Goal: Book appointment/travel/reservation

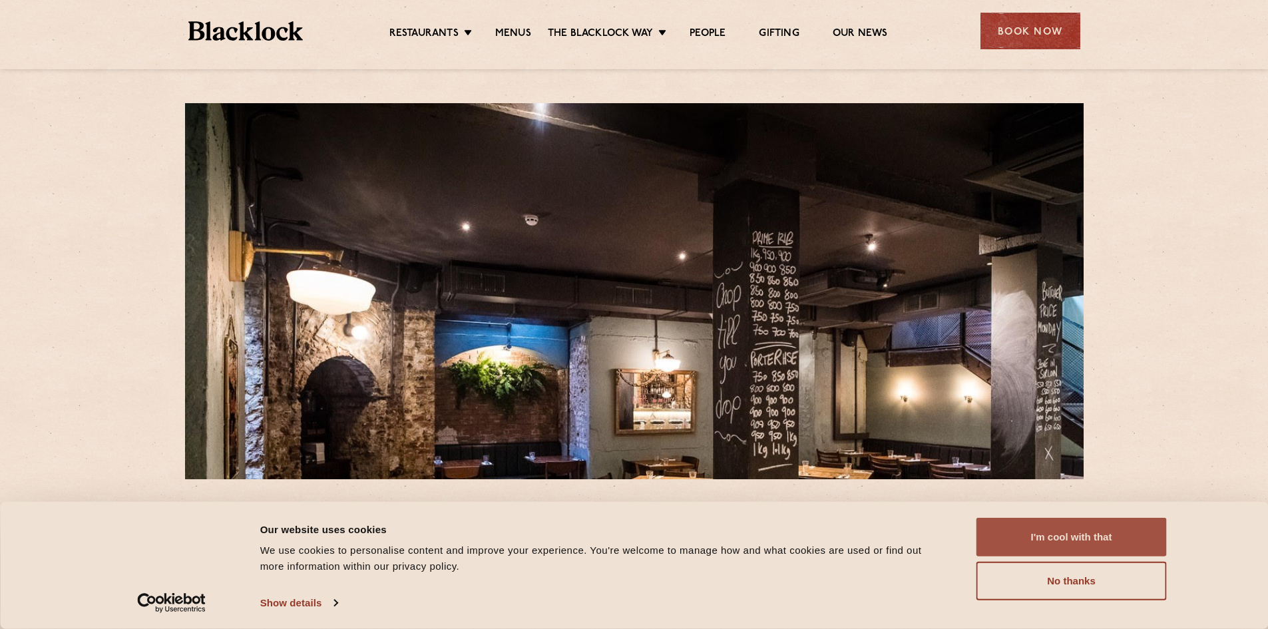
click at [1115, 535] on button "I'm cool with that" at bounding box center [1072, 537] width 190 height 39
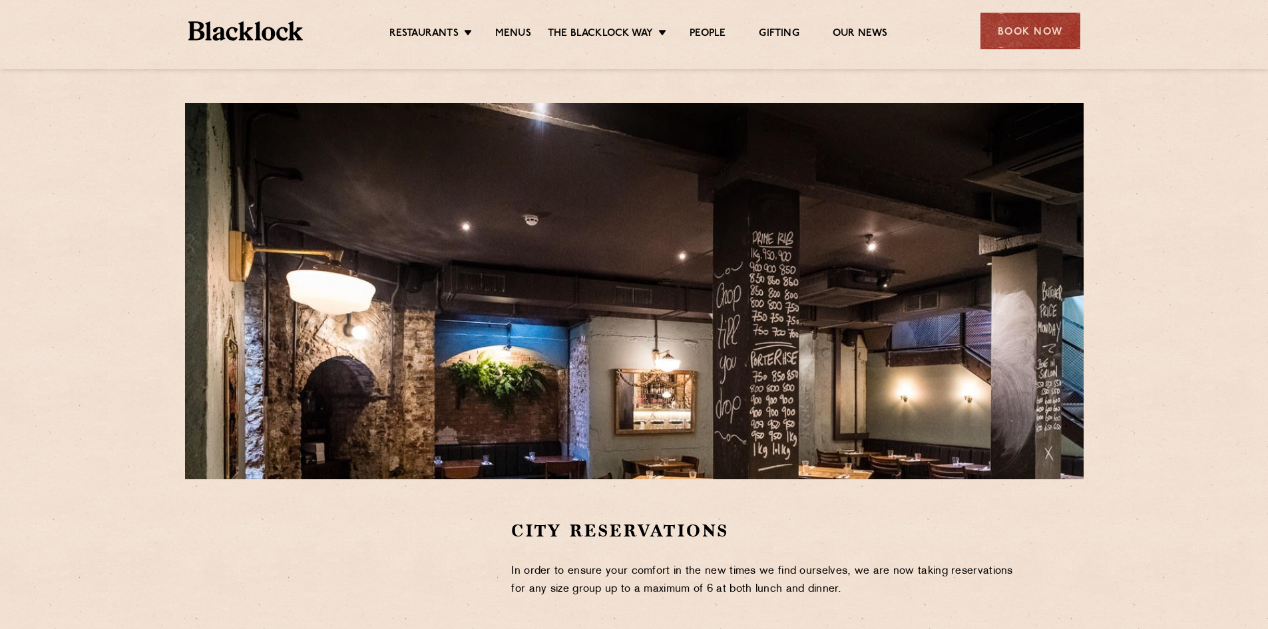
click at [507, 26] on ul "Restaurants [GEOGRAPHIC_DATA] [GEOGRAPHIC_DATA] [GEOGRAPHIC_DATA] [GEOGRAPHIC_D…" at bounding box center [638, 31] width 671 height 21
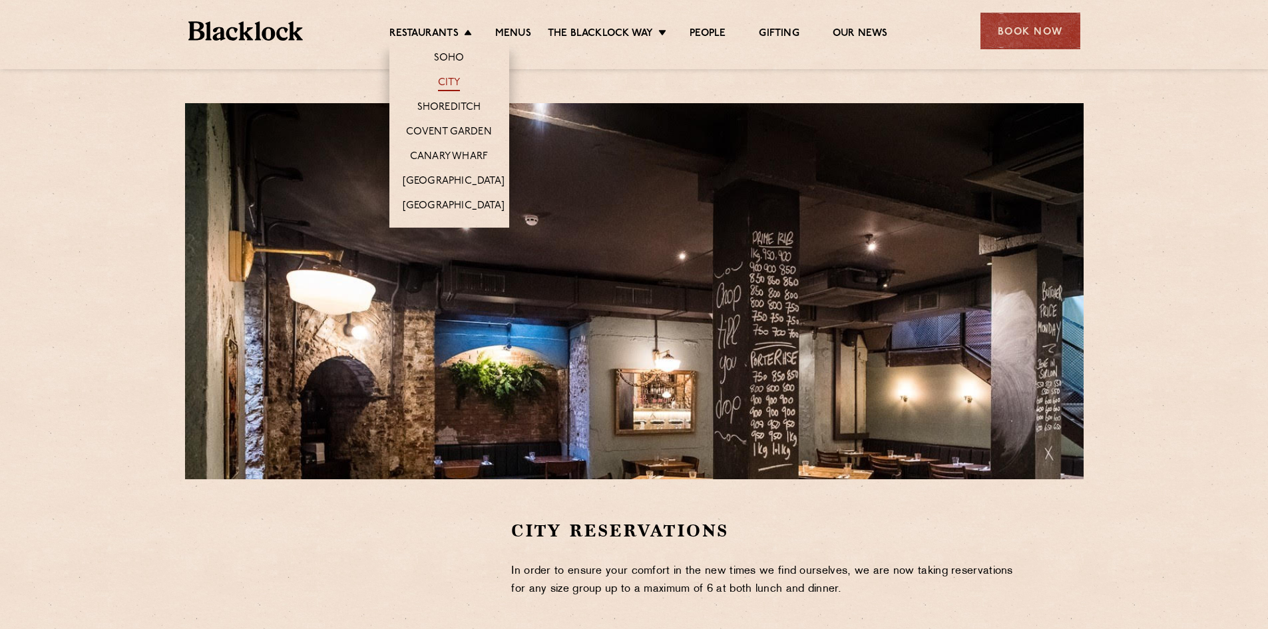
click at [449, 83] on link "City" at bounding box center [449, 84] width 23 height 15
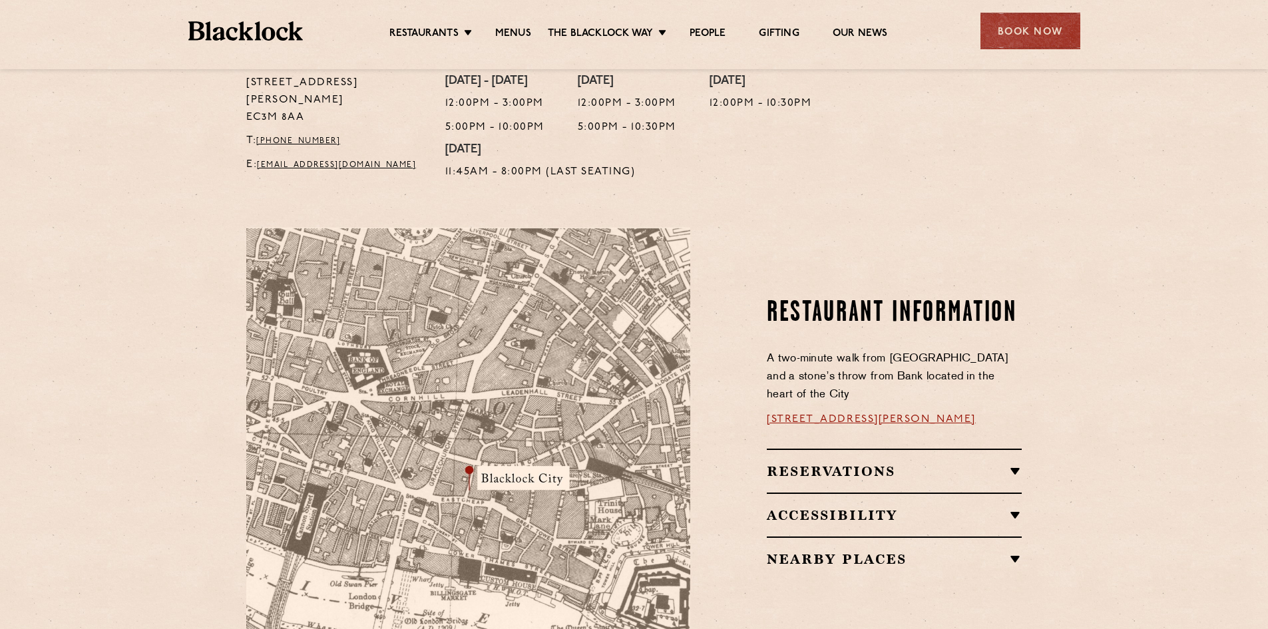
scroll to position [599, 0]
